Goal: Find contact information: Find contact information

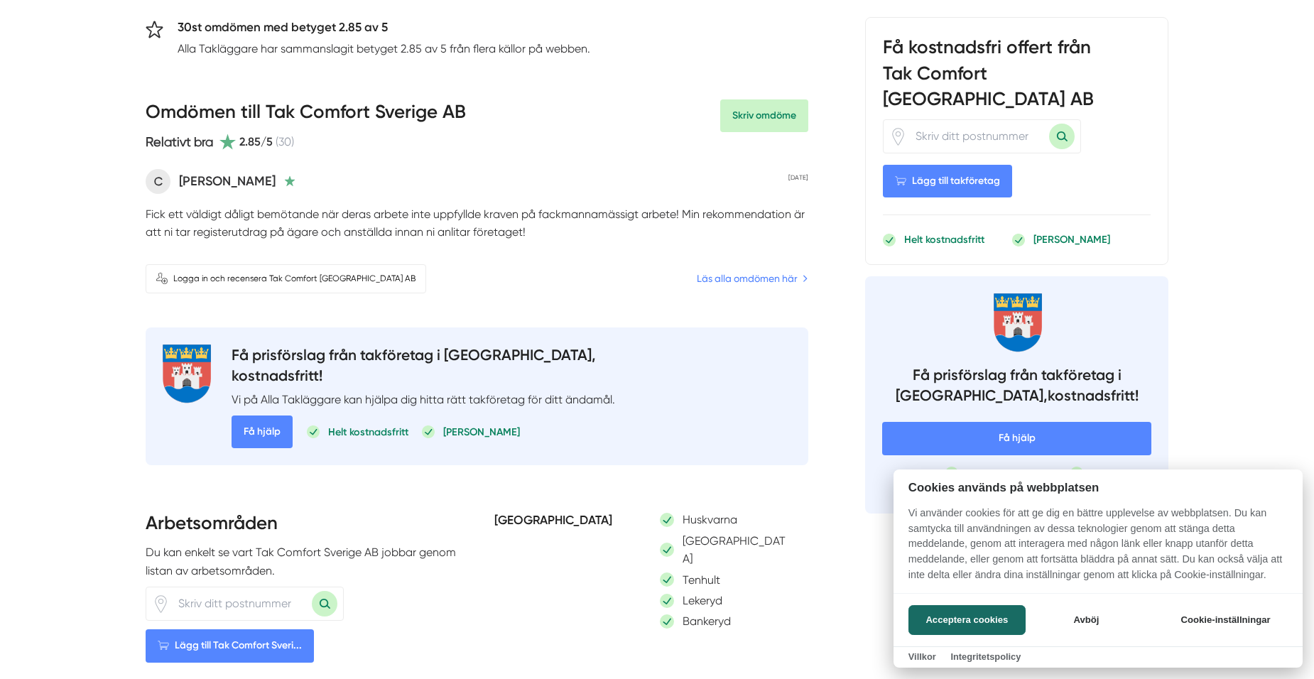
scroll to position [284, 0]
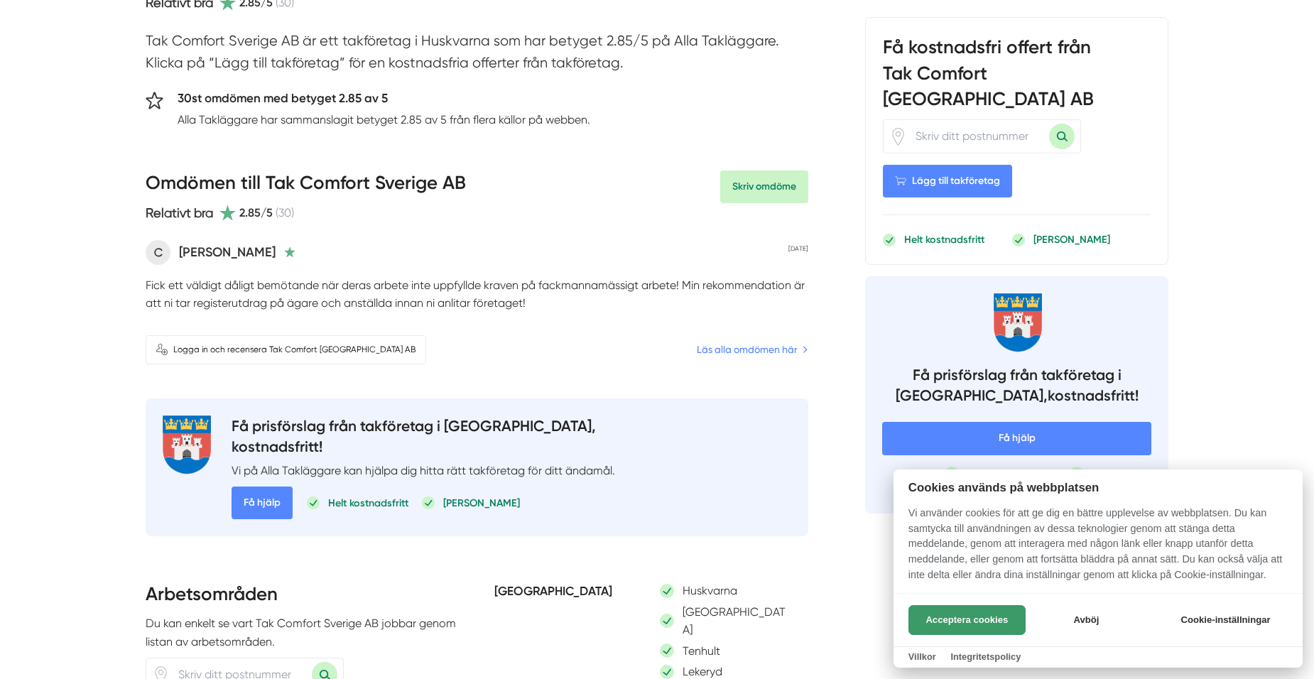
click at [975, 619] on button "Acceptera cookies" at bounding box center [966, 620] width 117 height 30
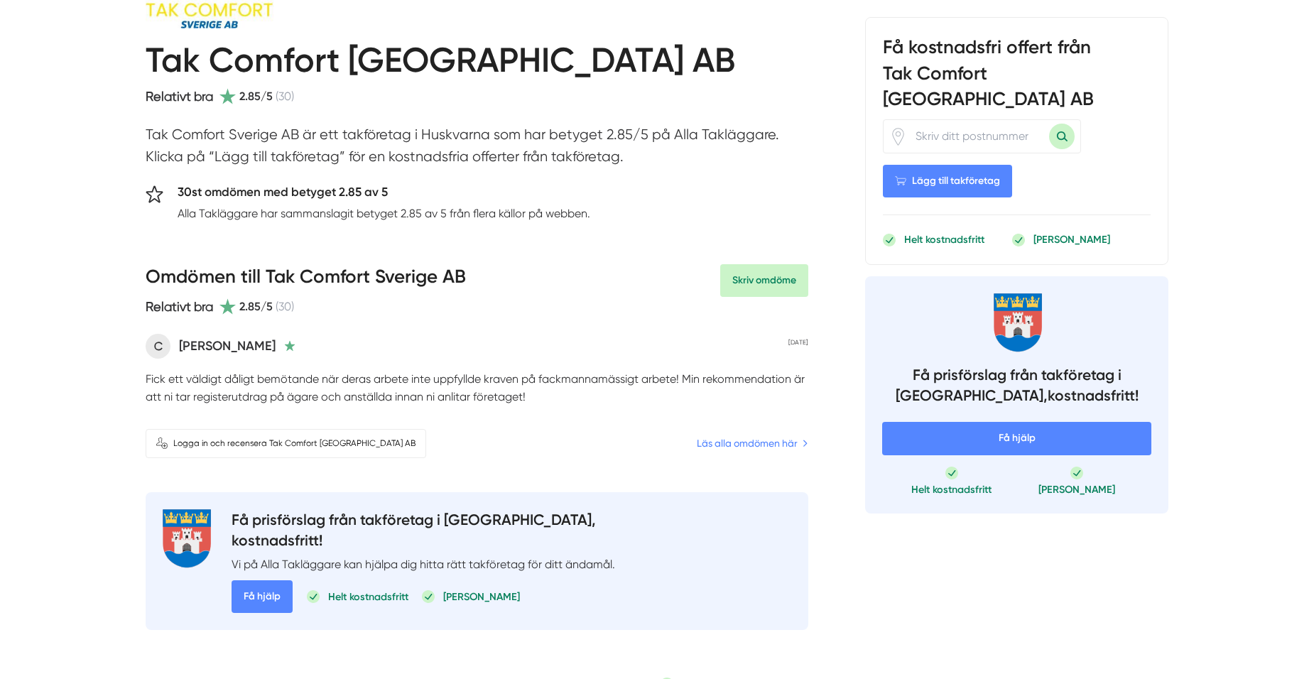
scroll to position [213, 0]
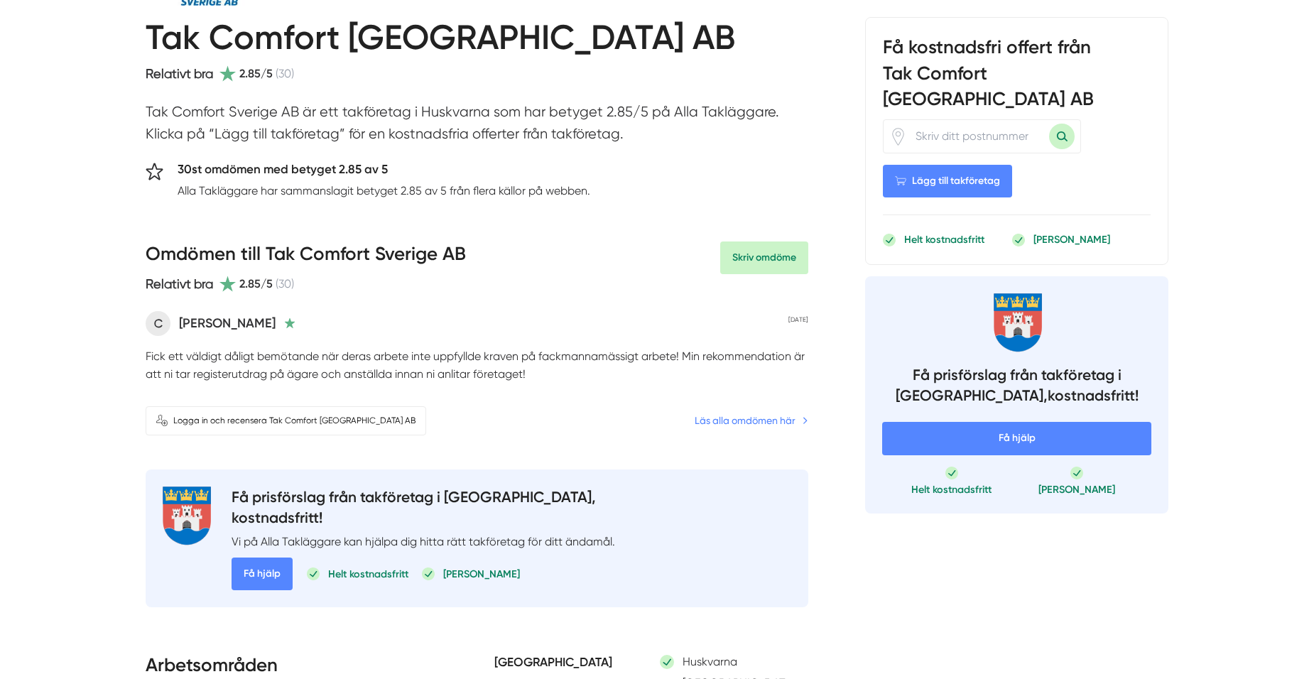
click at [702, 416] on link "Läs alla omdömen här" at bounding box center [752, 421] width 114 height 16
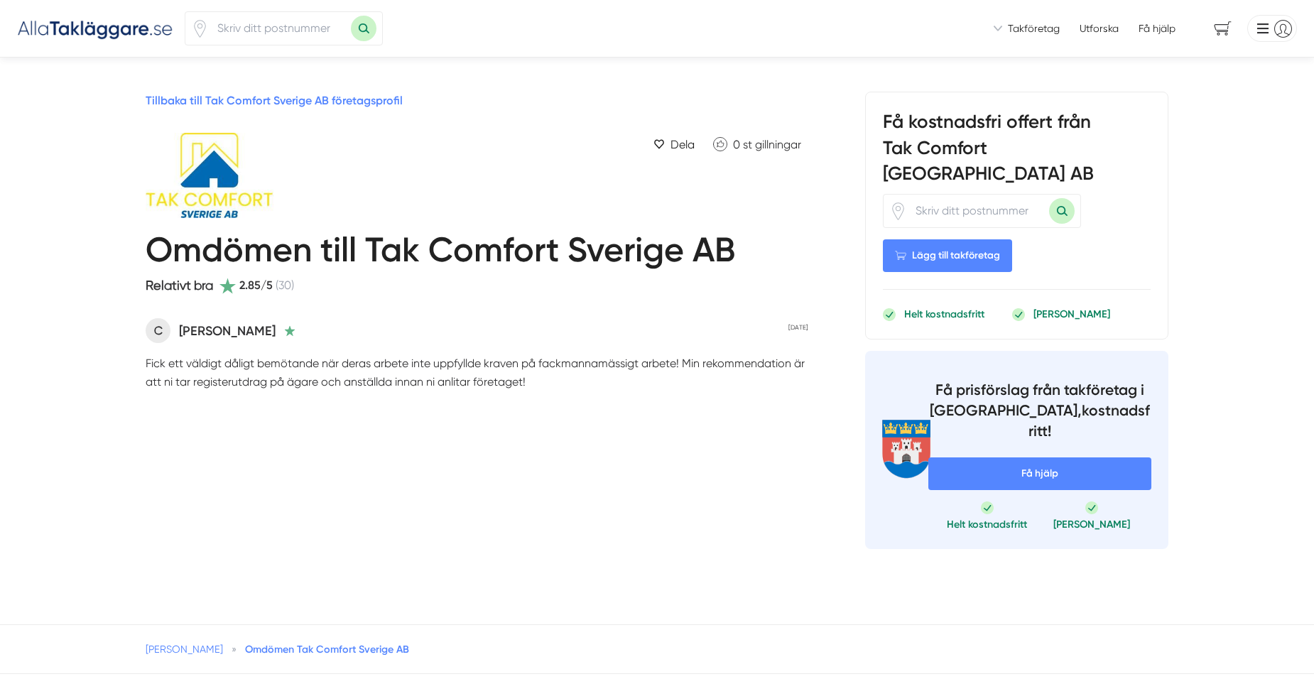
click at [259, 102] on link "Tillbaka till Tak Comfort Sverige AB företagsprofil" at bounding box center [274, 100] width 257 height 13
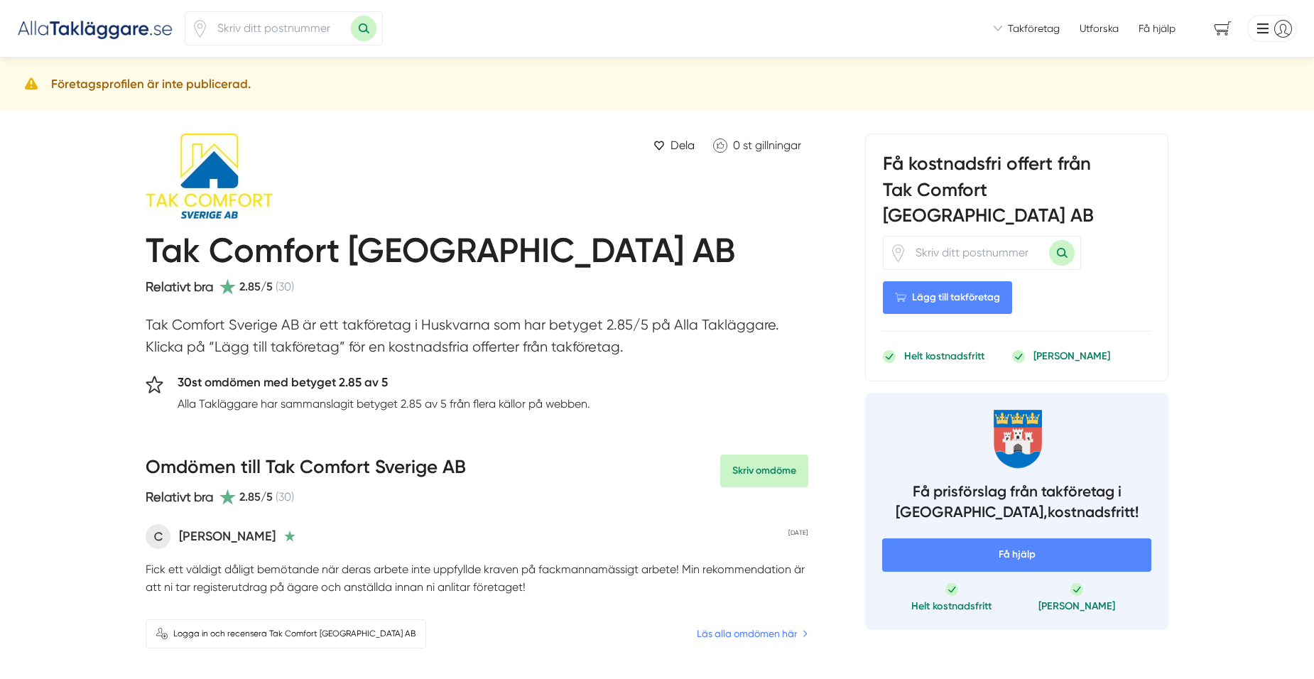
scroll to position [71, 0]
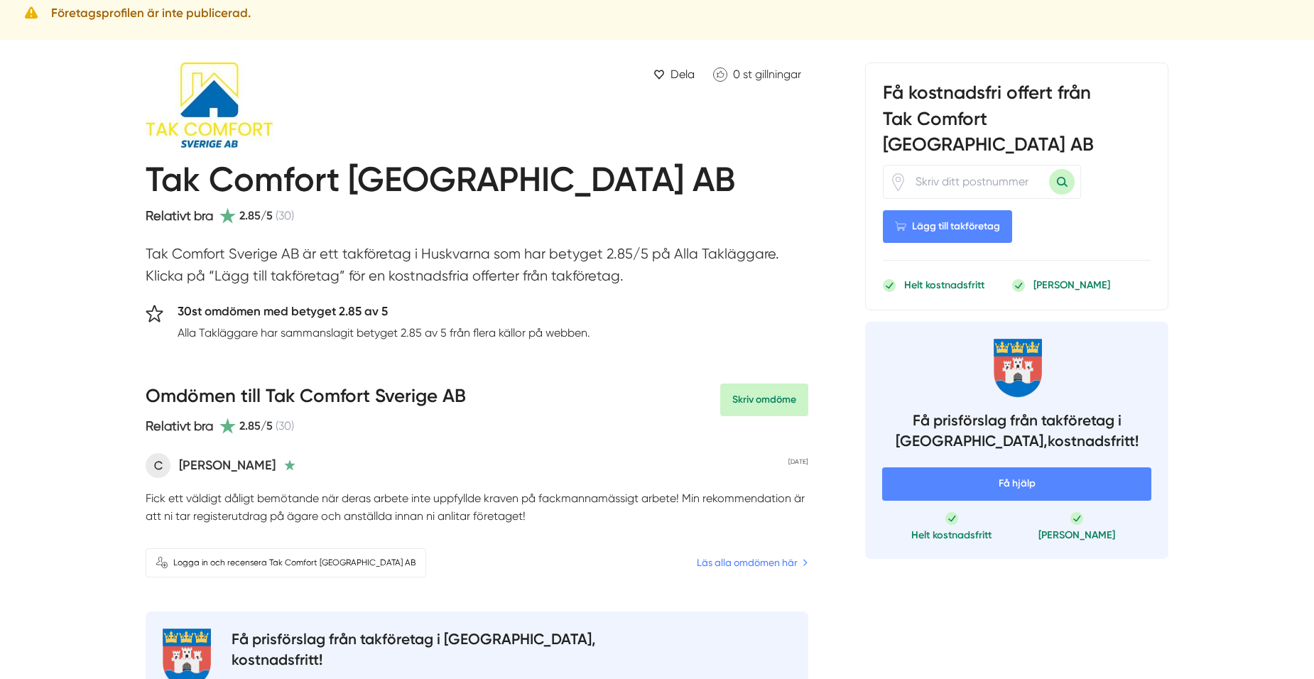
click at [199, 308] on h5 "30st omdömen med betyget 2.85 av 5" at bounding box center [384, 313] width 413 height 23
click at [192, 308] on h5 "30st omdömen med betyget 2.85 av 5" at bounding box center [384, 313] width 413 height 23
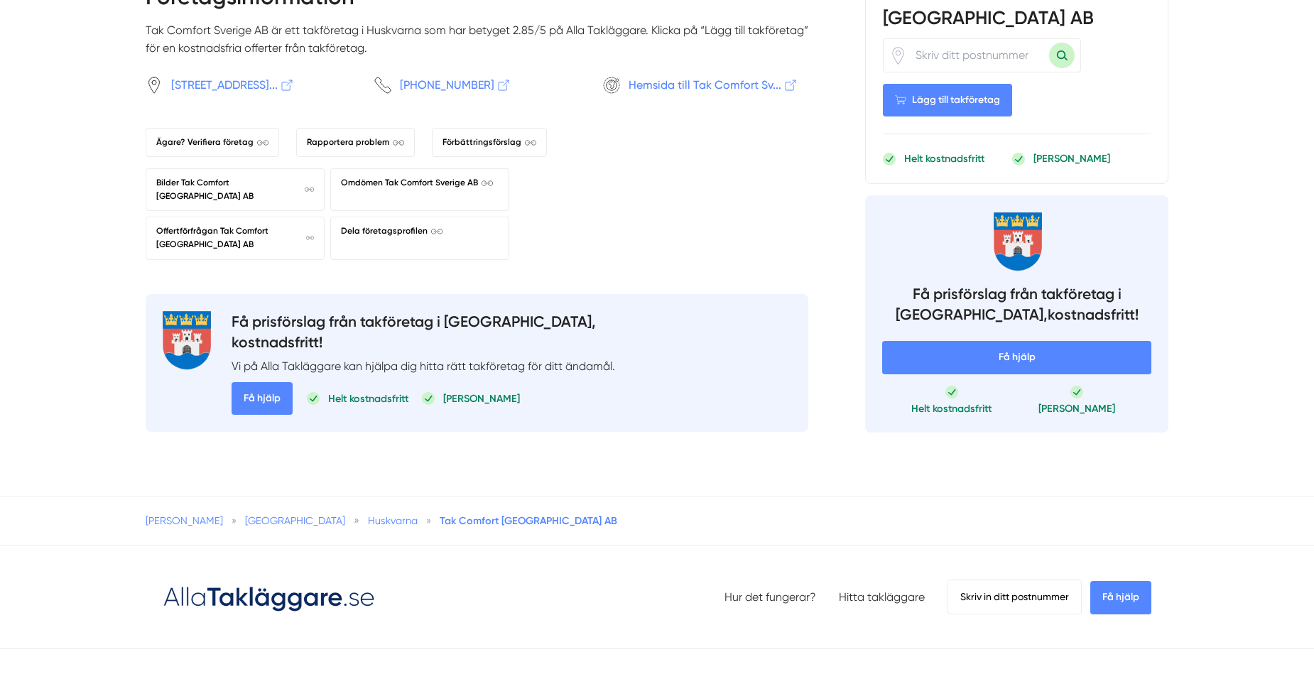
scroll to position [1207, 0]
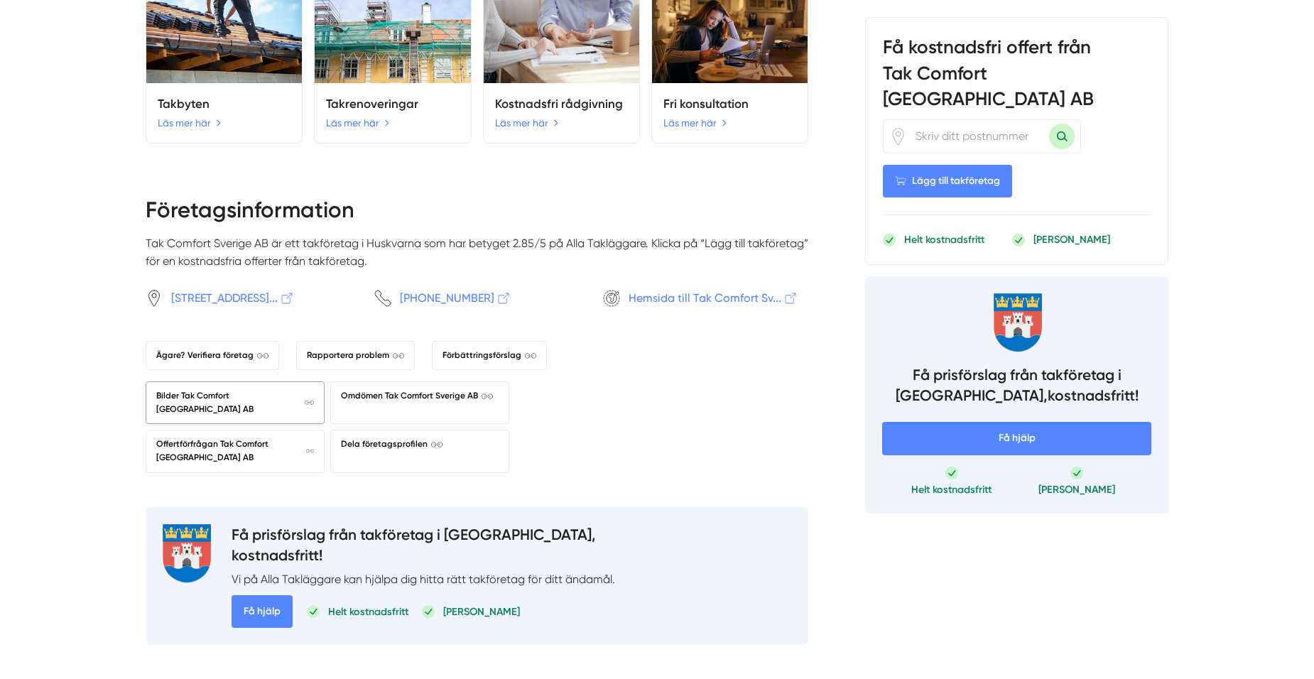
click at [205, 389] on span "Bilder Tak Comfort Sverige AB" at bounding box center [235, 402] width 158 height 27
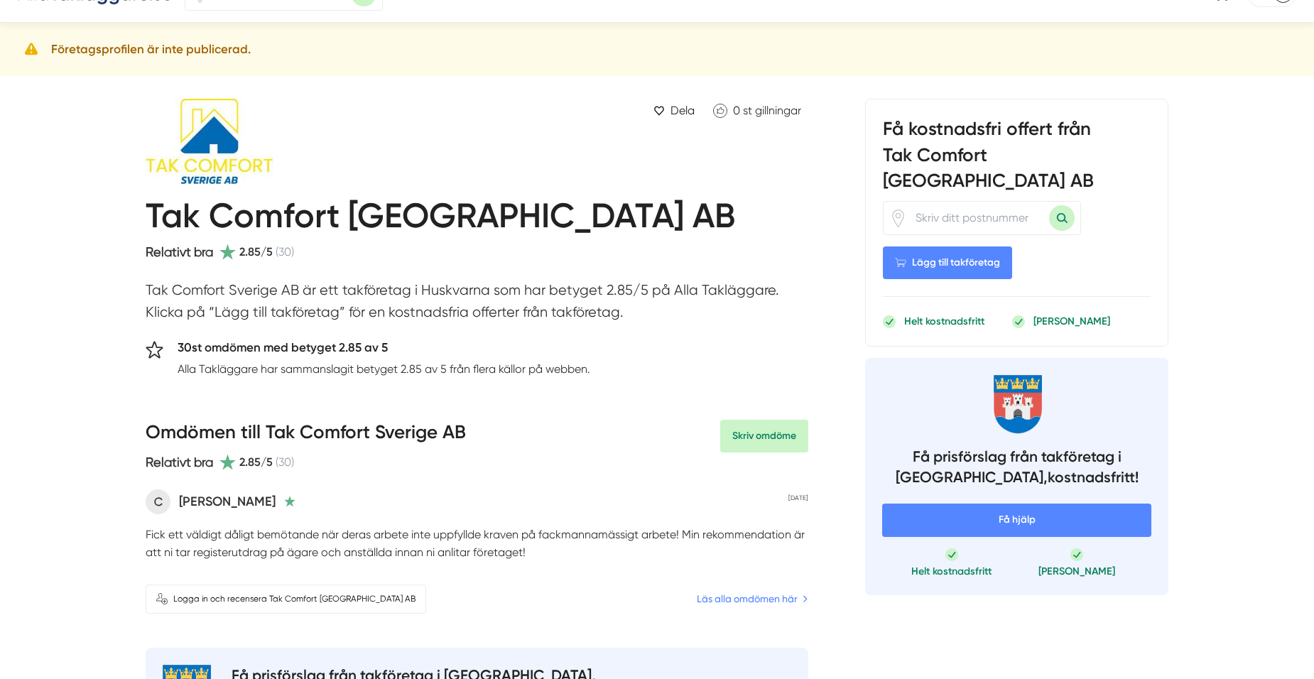
scroll to position [0, 0]
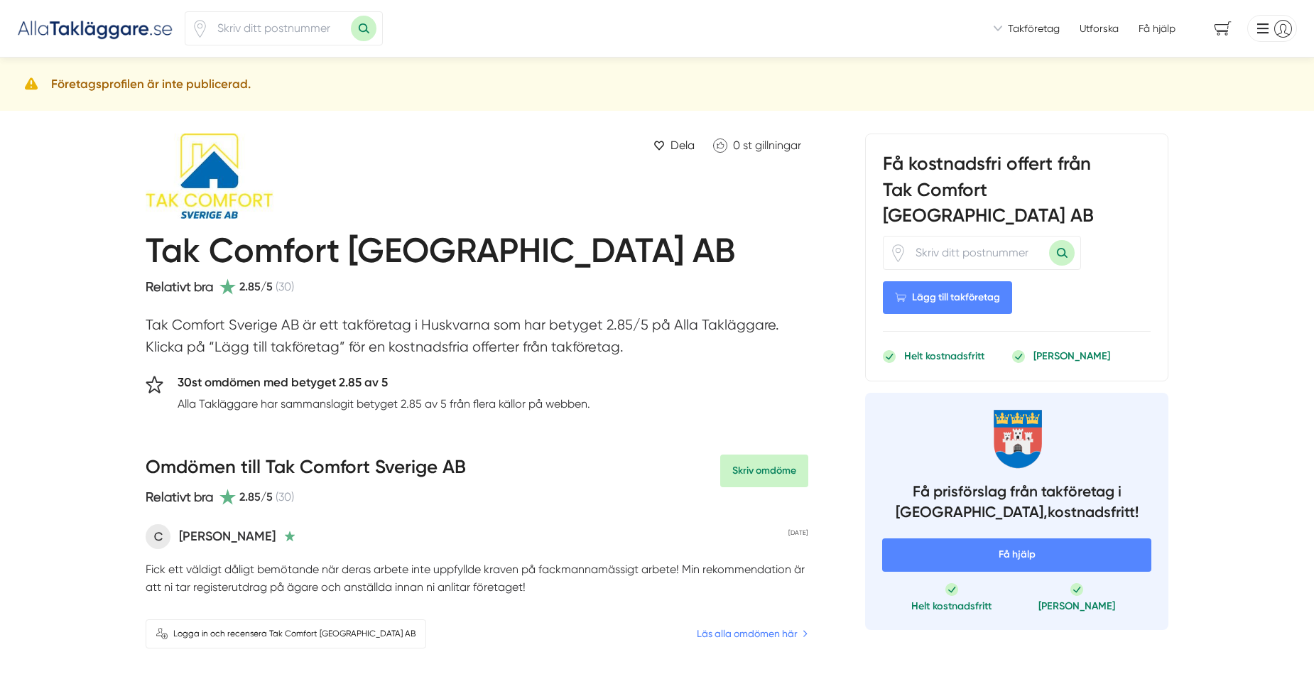
click at [152, 386] on icon at bounding box center [155, 385] width 18 height 18
click at [228, 380] on h5 "30st omdömen med betyget 2.85 av 5" at bounding box center [384, 384] width 413 height 23
click at [356, 387] on h5 "30st omdömen med betyget 2.85 av 5" at bounding box center [384, 384] width 413 height 23
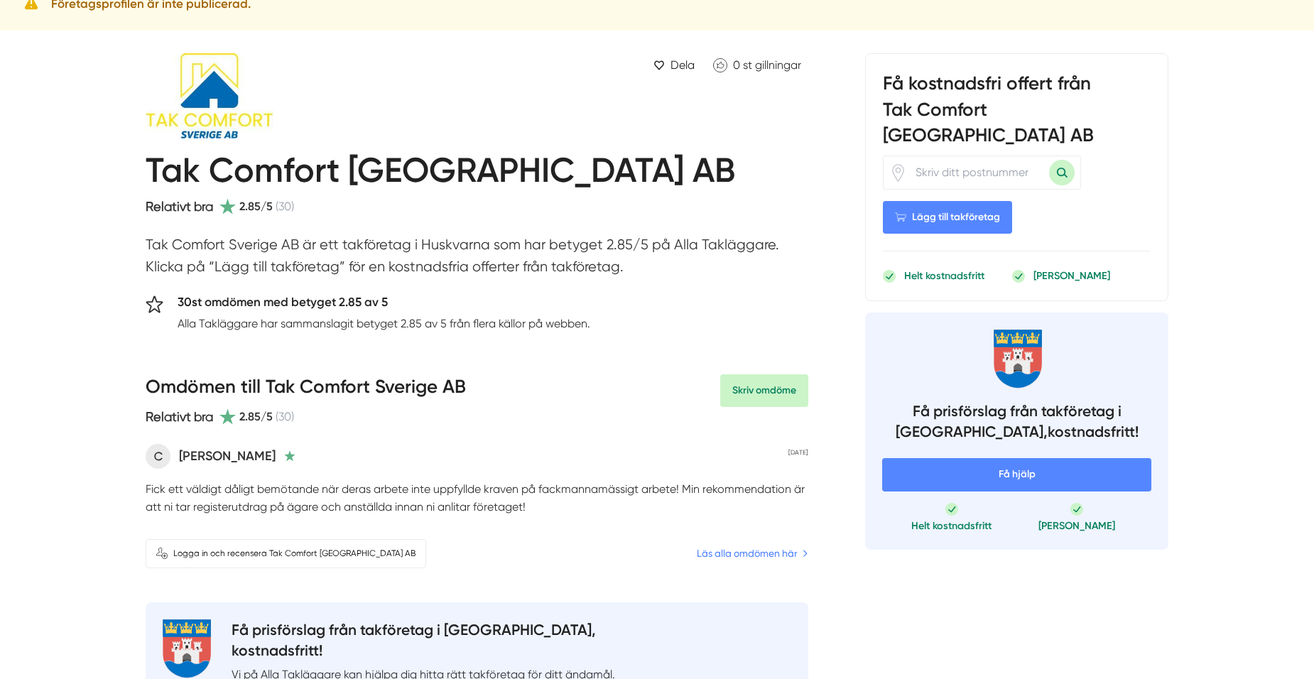
scroll to position [55, 0]
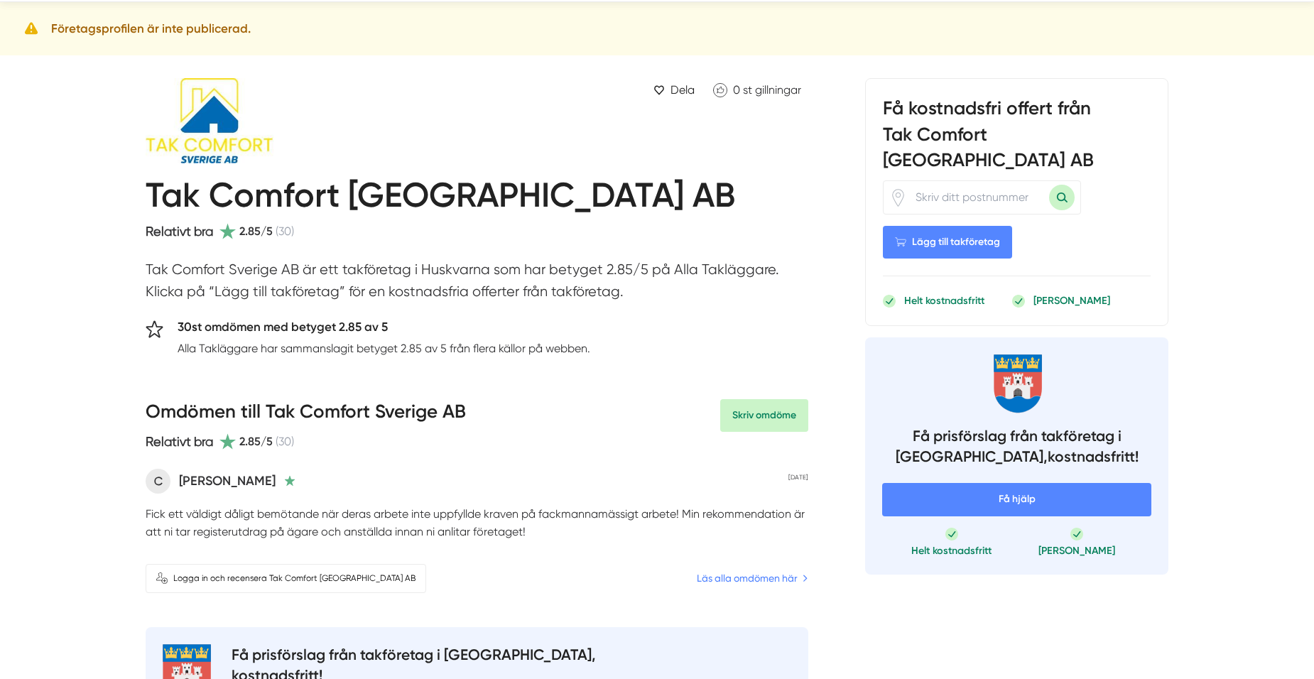
click at [195, 480] on p "[PERSON_NAME]" at bounding box center [227, 481] width 97 height 20
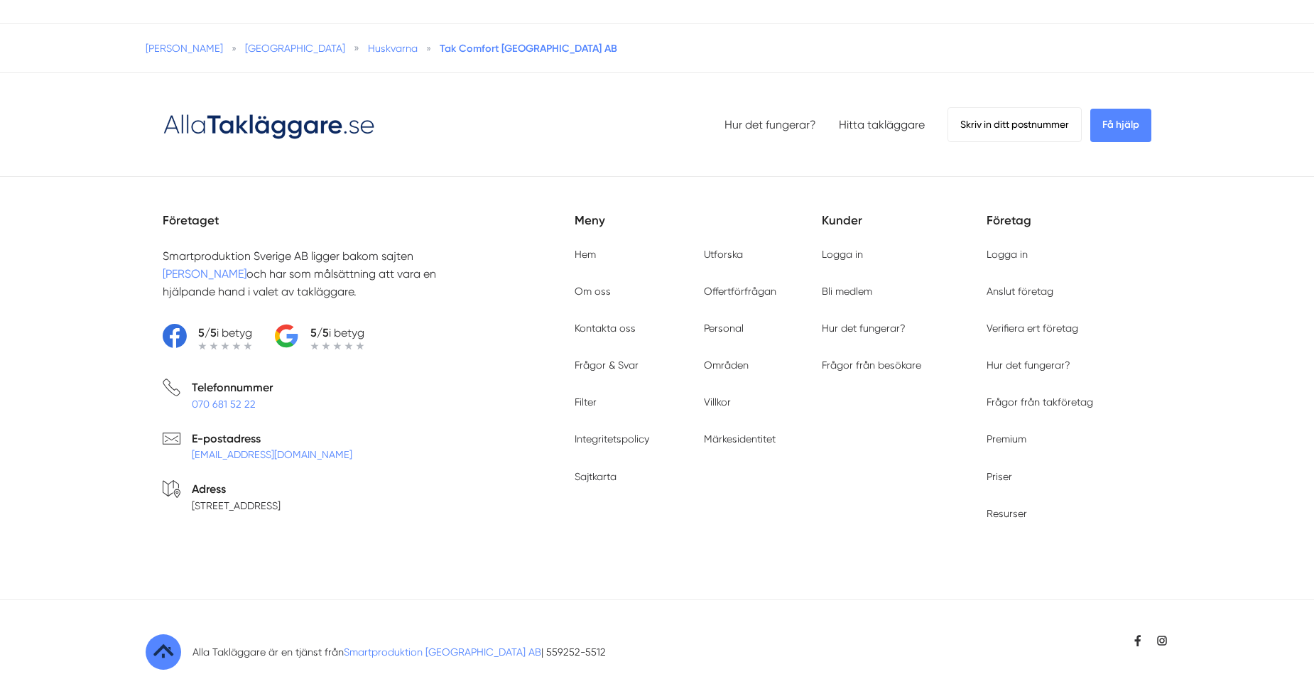
scroll to position [1902, 0]
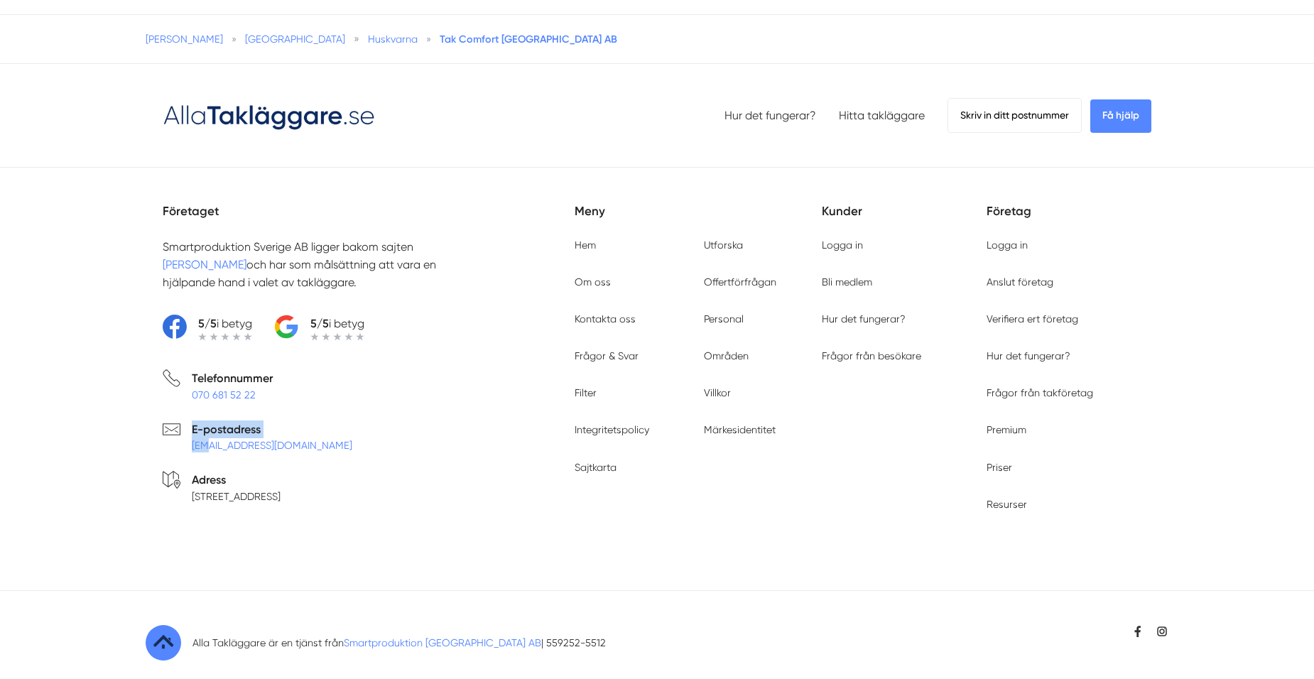
drag, startPoint x: 185, startPoint y: 423, endPoint x: 205, endPoint y: 423, distance: 19.9
click at [205, 423] on li "E-postadress info@smartproduktion.se" at bounding box center [369, 440] width 412 height 40
drag, startPoint x: 205, startPoint y: 423, endPoint x: 317, endPoint y: 429, distance: 112.4
click at [325, 429] on li "E-postadress info@smartproduktion.se" at bounding box center [369, 440] width 412 height 40
drag, startPoint x: 188, startPoint y: 430, endPoint x: 318, endPoint y: 428, distance: 130.0
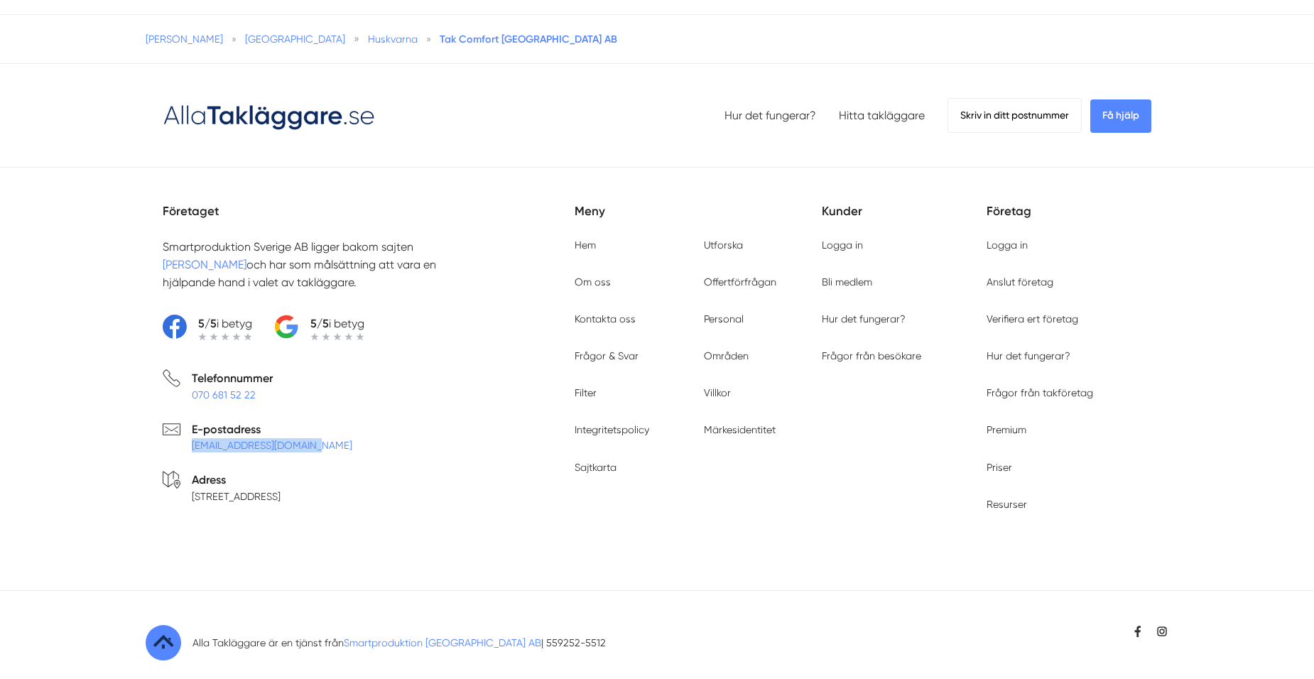
click at [318, 428] on li "E-postadress info@smartproduktion.se" at bounding box center [369, 440] width 412 height 40
drag, startPoint x: 318, startPoint y: 428, endPoint x: 293, endPoint y: 426, distance: 25.0
copy link "[EMAIL_ADDRESS][DOMAIN_NAME]"
